Goal: Use online tool/utility

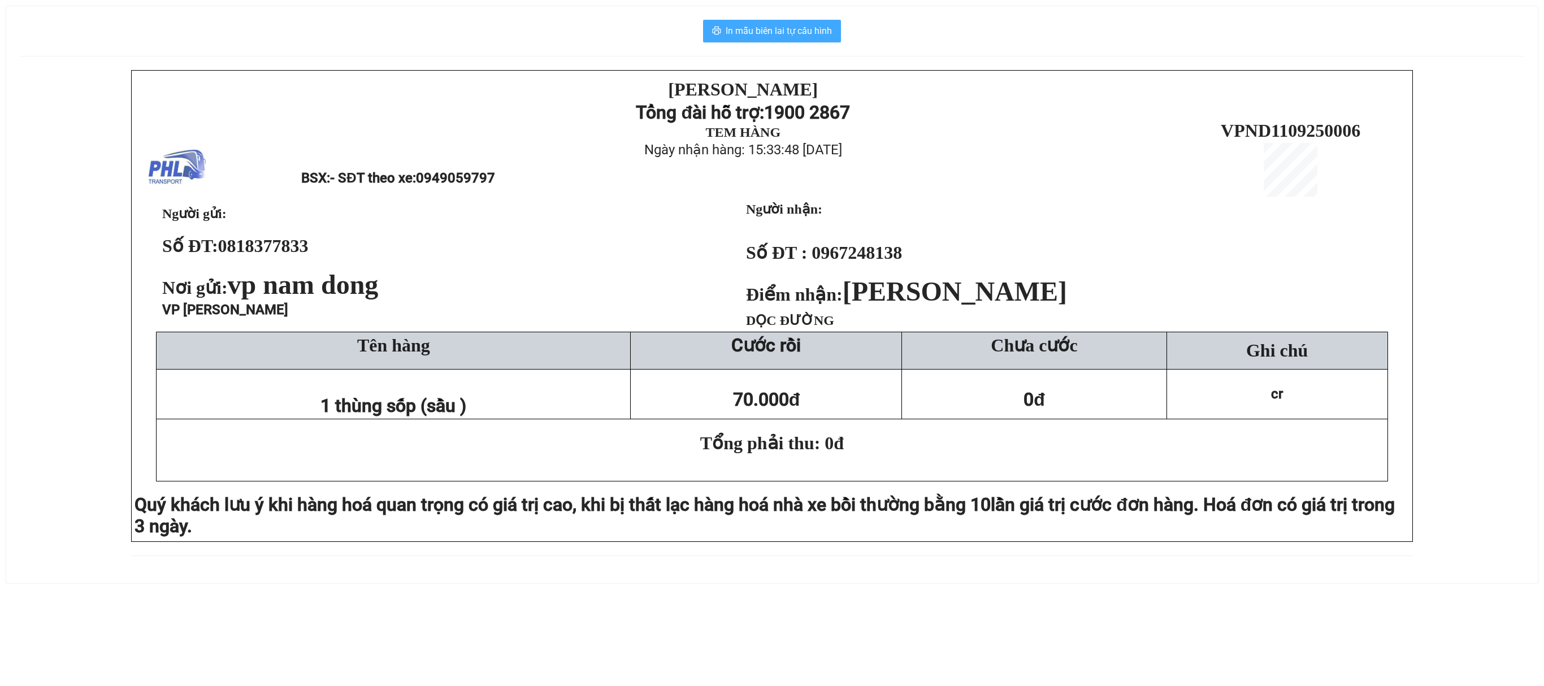
drag, startPoint x: 833, startPoint y: 32, endPoint x: 827, endPoint y: 37, distance: 8.0
click at [832, 31] on button "In mẫu biên lai tự cấu hình" at bounding box center [772, 31] width 138 height 23
